Goal: Task Accomplishment & Management: Manage account settings

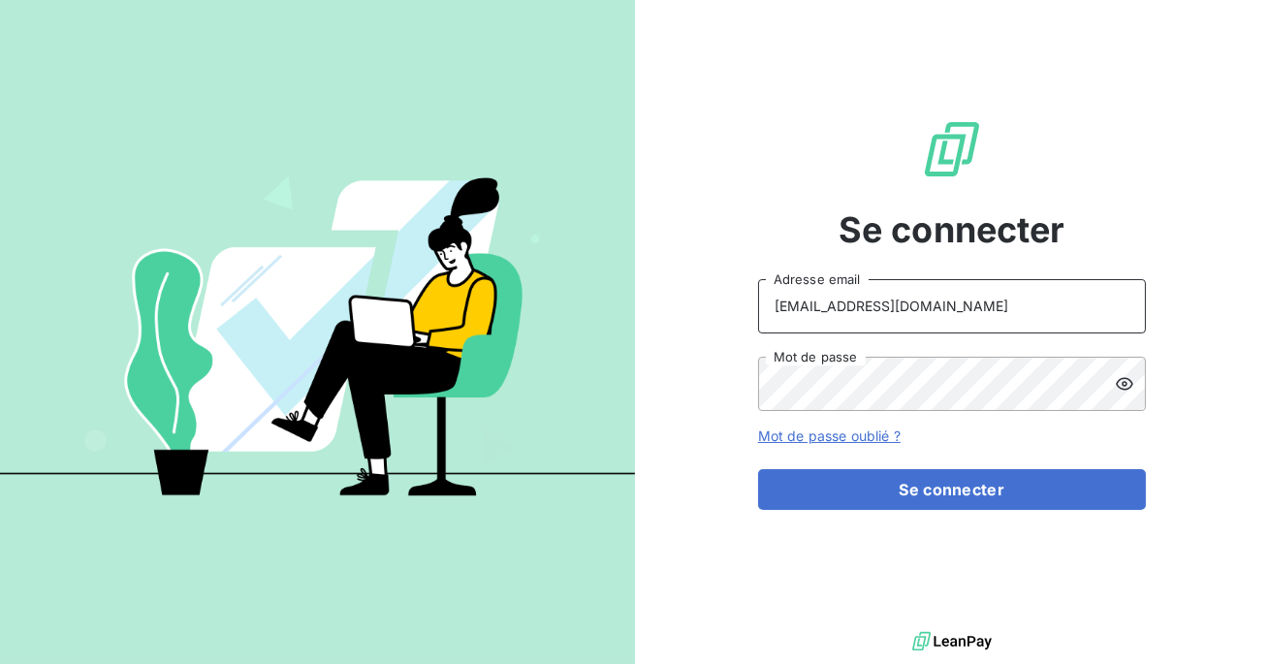
click at [946, 305] on input "[EMAIL_ADDRESS][DOMAIN_NAME]" at bounding box center [952, 306] width 388 height 54
type input "p"
type input "admin@pesmetal"
click at [758, 469] on button "Se connecter" at bounding box center [952, 489] width 388 height 41
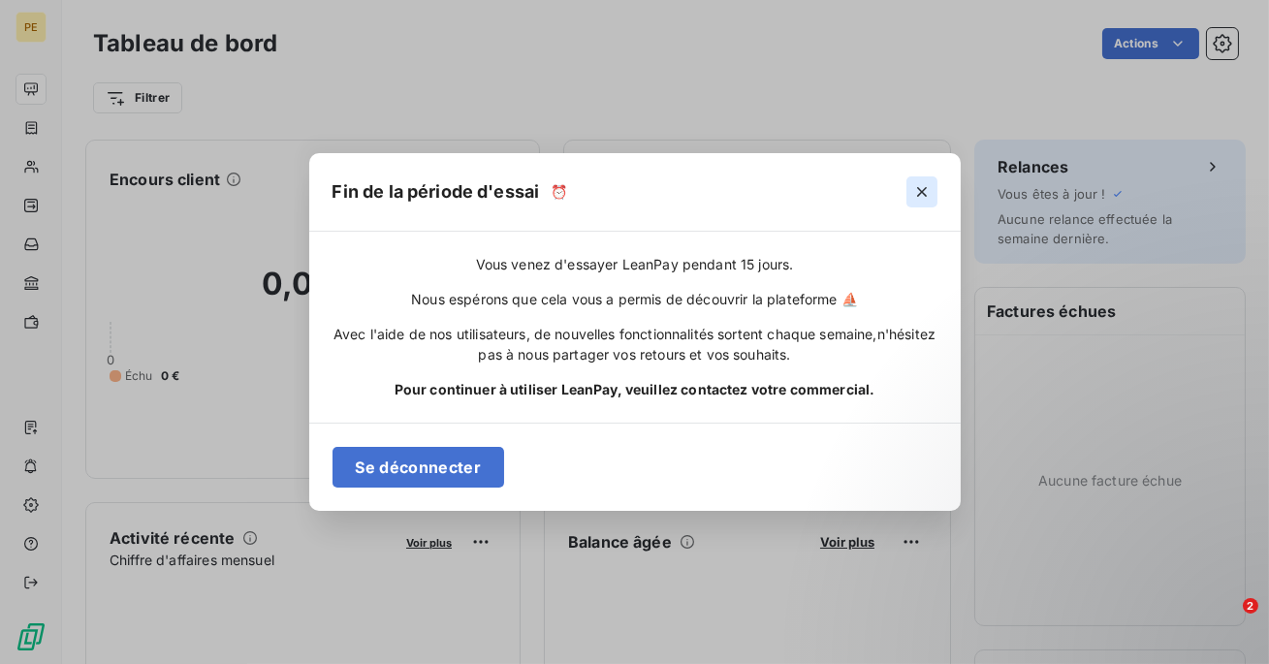
click at [928, 192] on icon "button" at bounding box center [921, 191] width 19 height 19
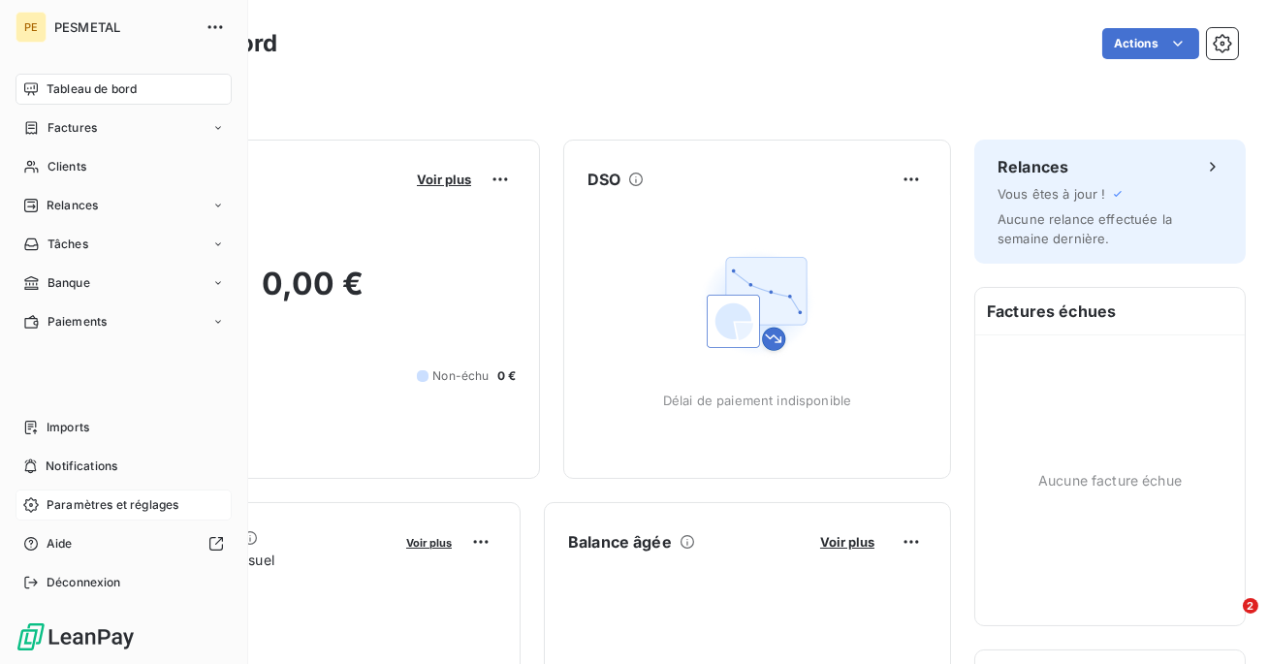
click at [89, 518] on div "Paramètres et réglages" at bounding box center [124, 505] width 216 height 31
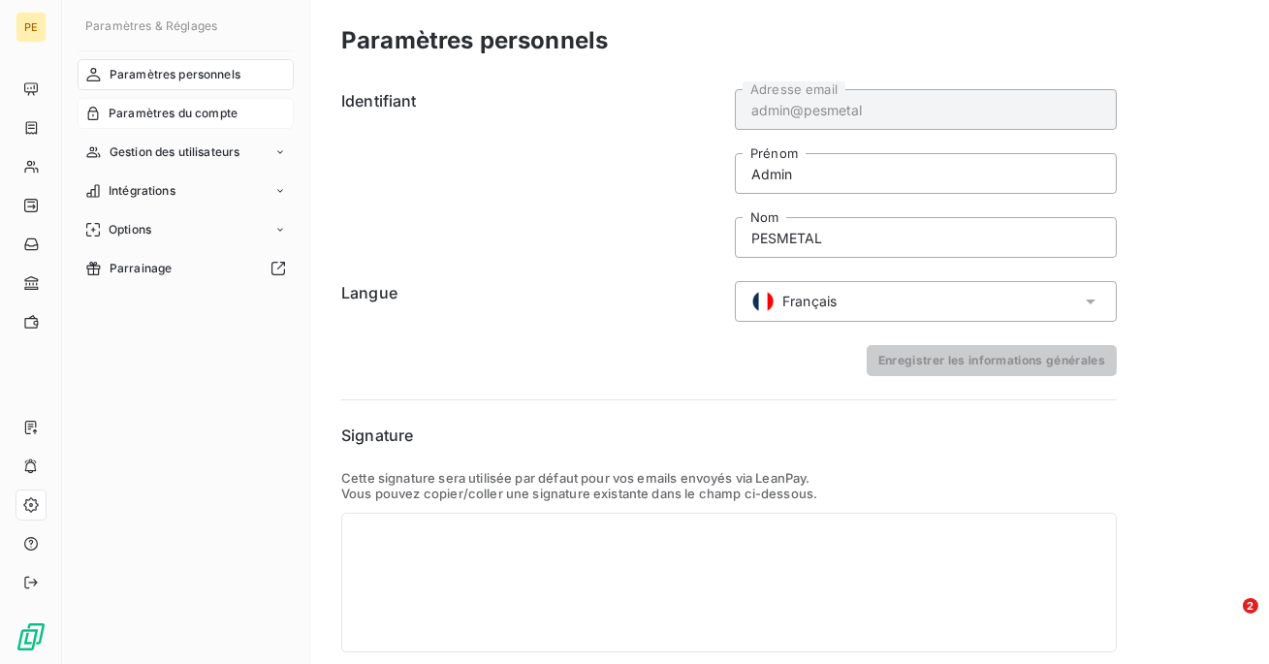
click at [187, 114] on span "Paramètres du compte" at bounding box center [173, 113] width 129 height 17
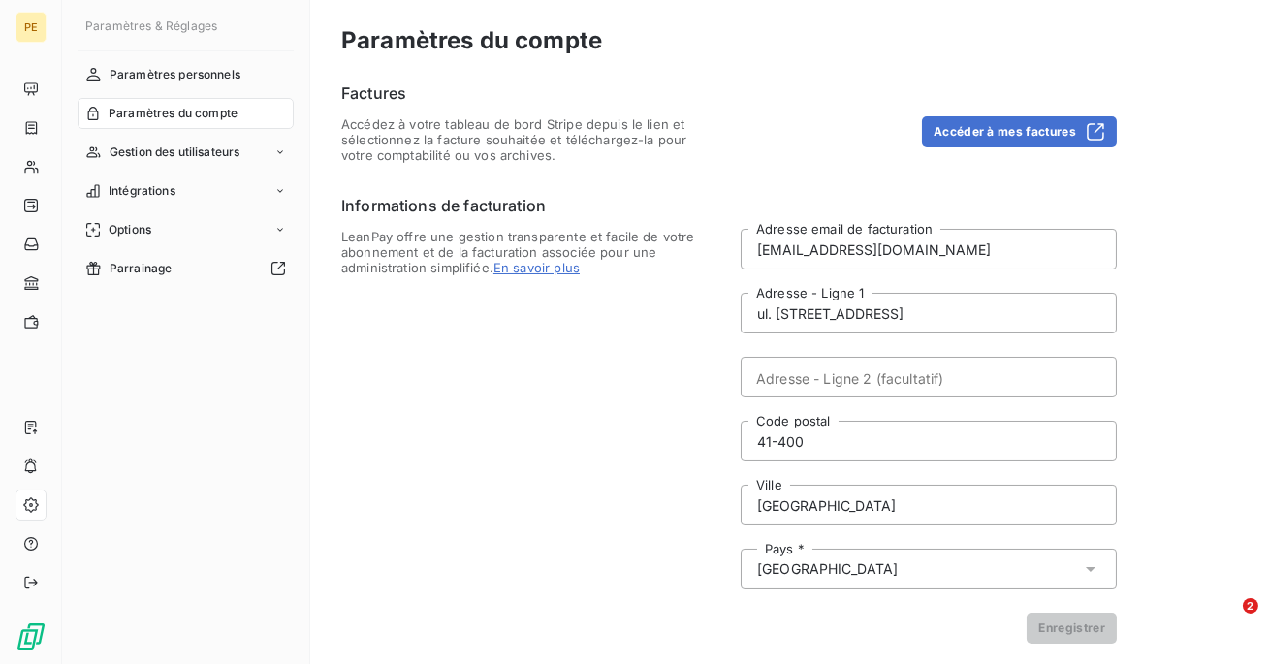
click at [950, 146] on div "Accéder à mes factures" at bounding box center [929, 139] width 376 height 47
click at [951, 135] on button "Accéder à mes factures" at bounding box center [1019, 131] width 195 height 31
